Goal: Information Seeking & Learning: Compare options

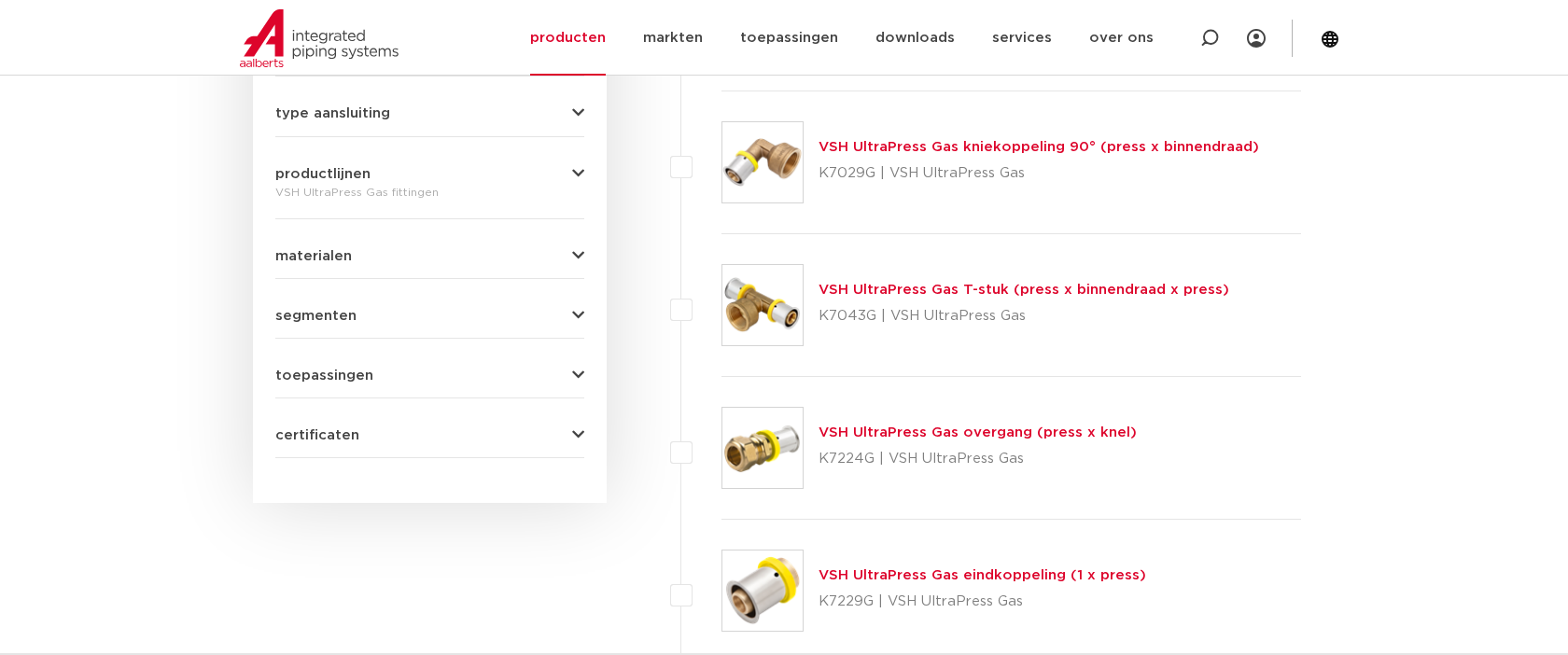
scroll to position [880, 0]
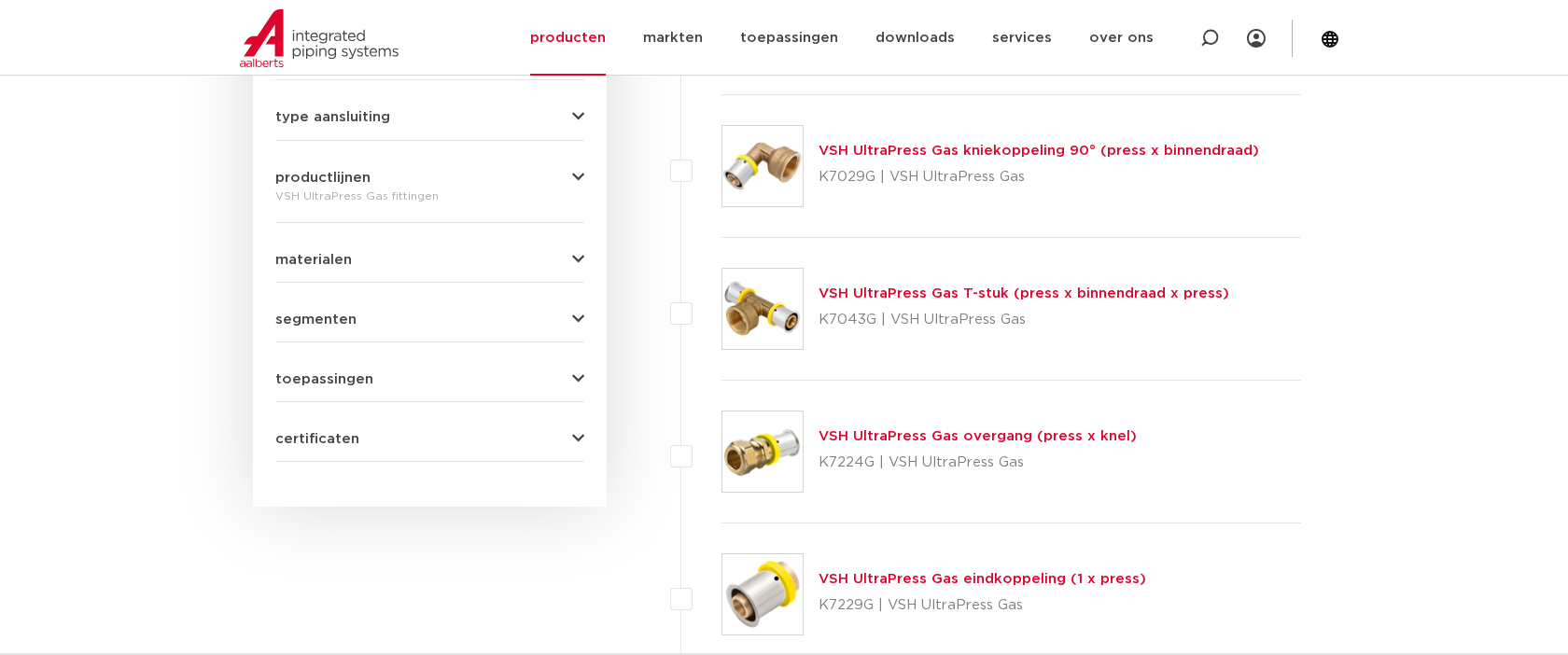
click at [950, 294] on link "VSH UltraPress Gas T-stuk (press x binnendraad x press)" at bounding box center [1024, 294] width 410 height 14
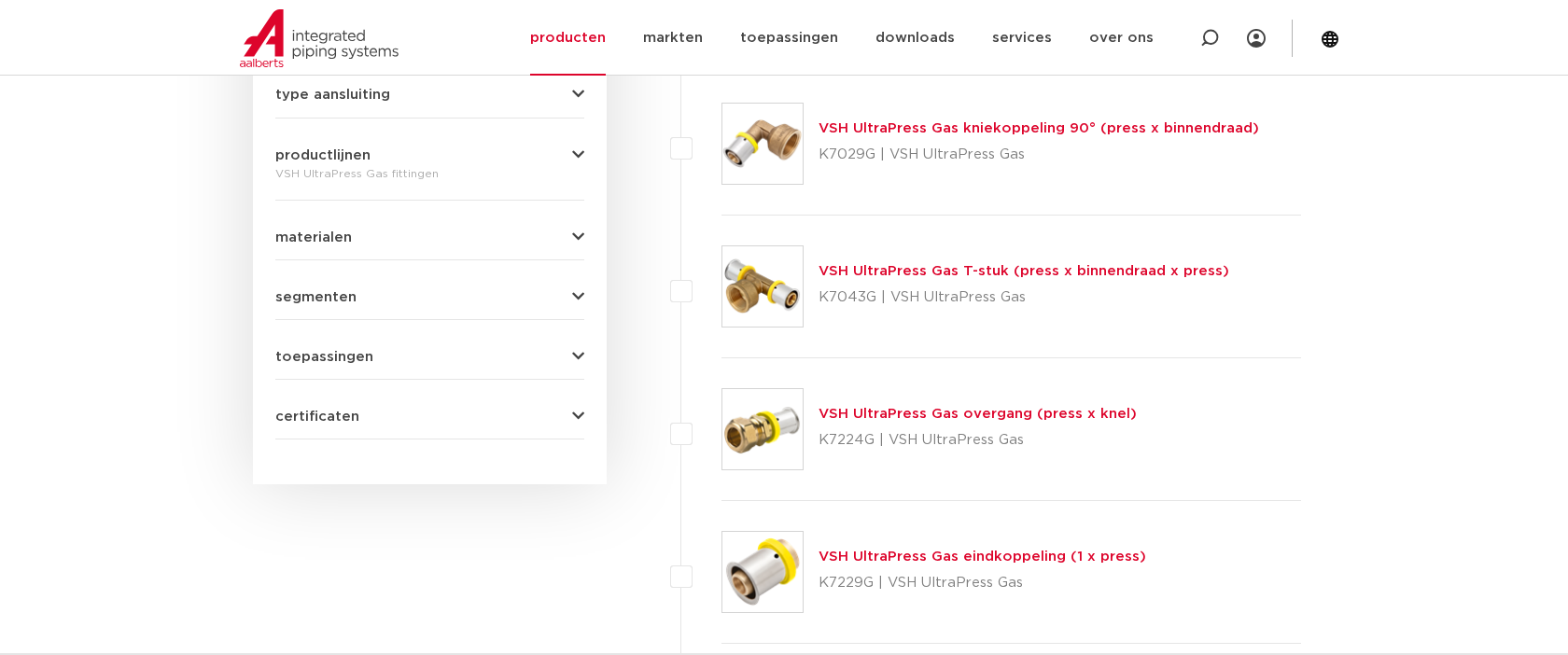
scroll to position [905, 0]
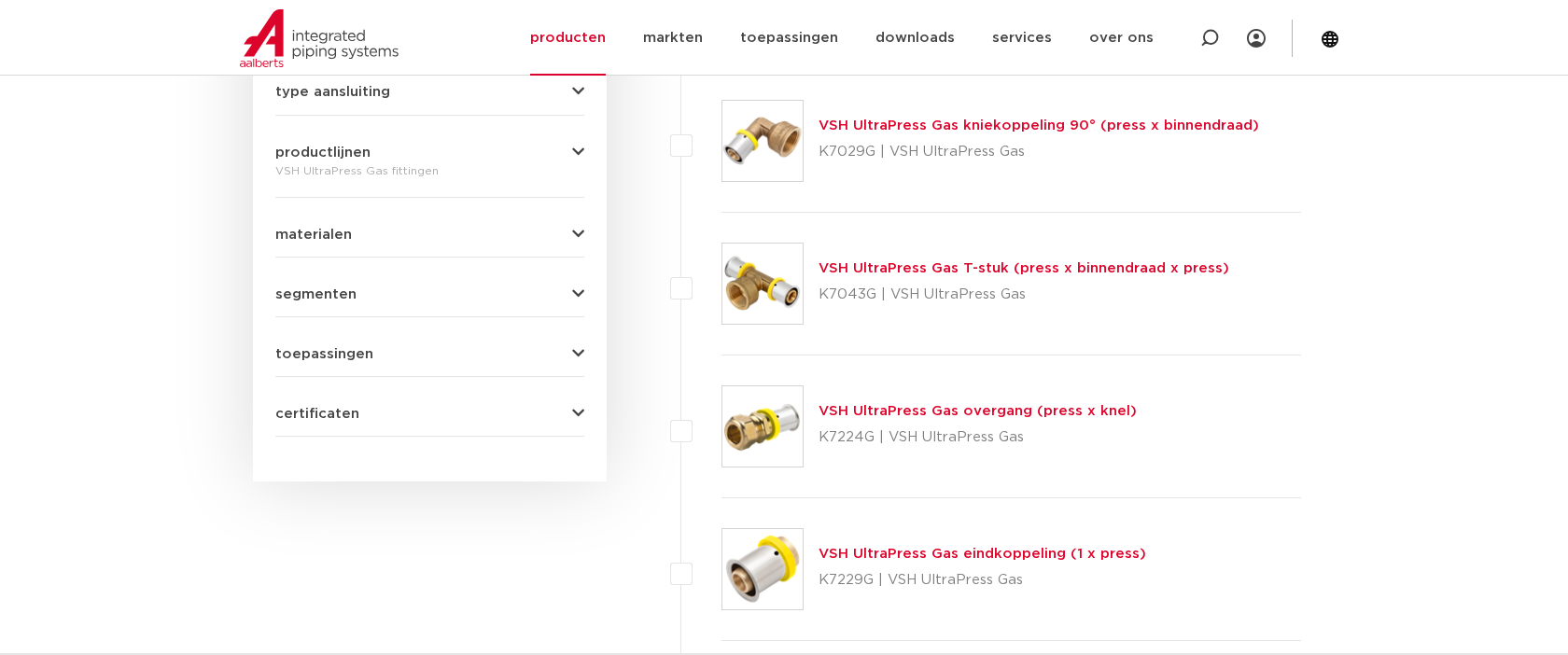
click at [862, 418] on div "VSH UltraPress Gas overgang (press x knel) K7224G | VSH UltraPress Gas" at bounding box center [978, 426] width 319 height 52
click at [874, 411] on link "VSH UltraPress Gas overgang (press x knel)" at bounding box center [978, 411] width 319 height 14
